Goal: Task Accomplishment & Management: Manage account settings

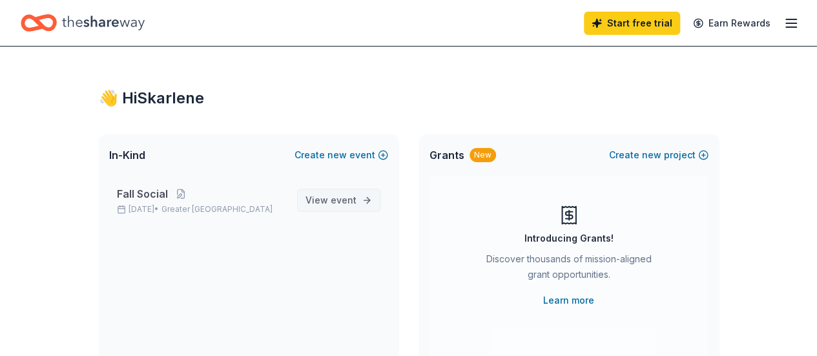
click at [346, 197] on span "event" at bounding box center [343, 199] width 26 height 11
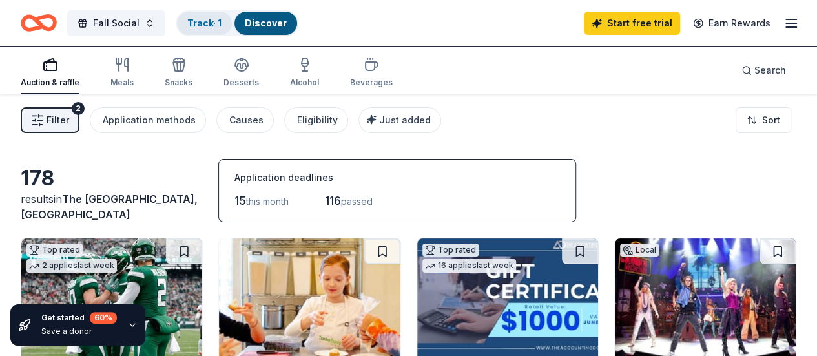
click at [209, 24] on link "Track · 1" at bounding box center [204, 22] width 34 height 11
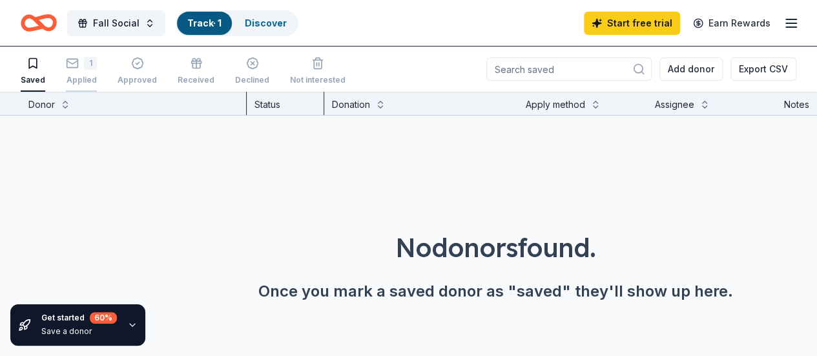
click at [90, 75] on div "Applied" at bounding box center [81, 80] width 31 height 10
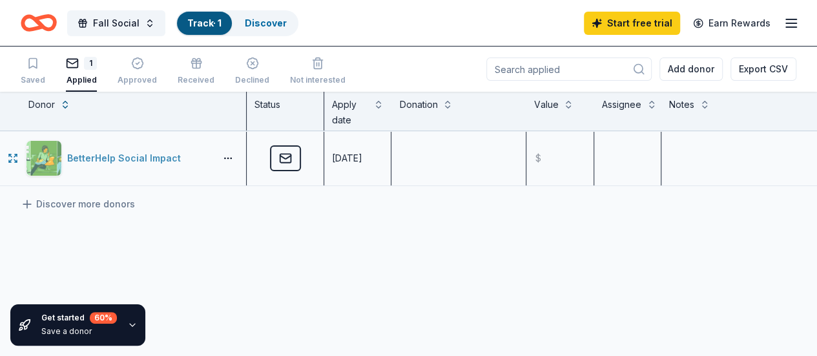
click at [177, 166] on div "BetterHelp Social Impact" at bounding box center [118, 158] width 184 height 36
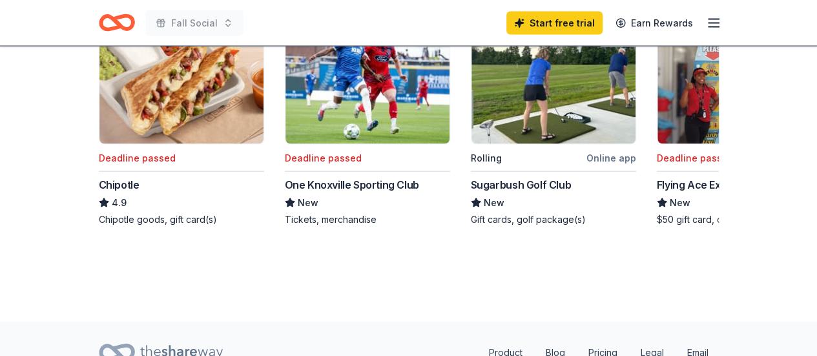
scroll to position [1431, 0]
